Goal: Find specific page/section: Find specific page/section

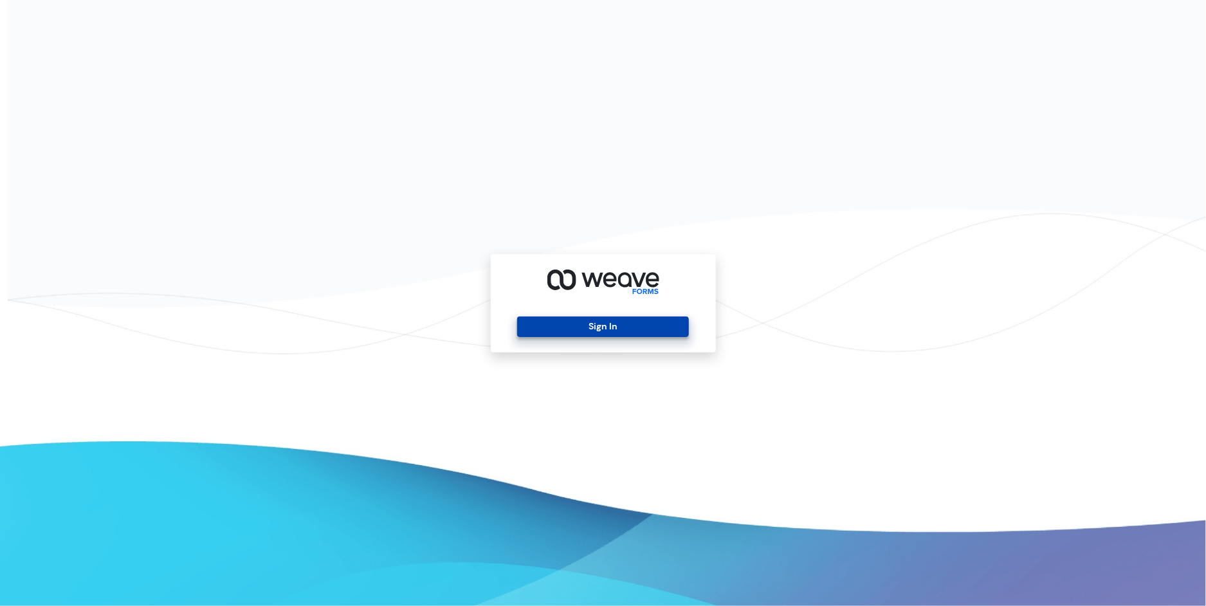
click at [574, 323] on button "Sign In" at bounding box center [603, 326] width 172 height 21
